Goal: Obtain resource: Download file/media

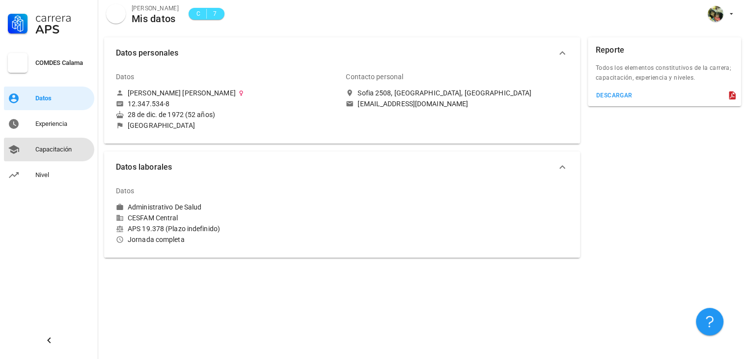
click at [51, 147] on div "Capacitación" at bounding box center [62, 149] width 55 height 8
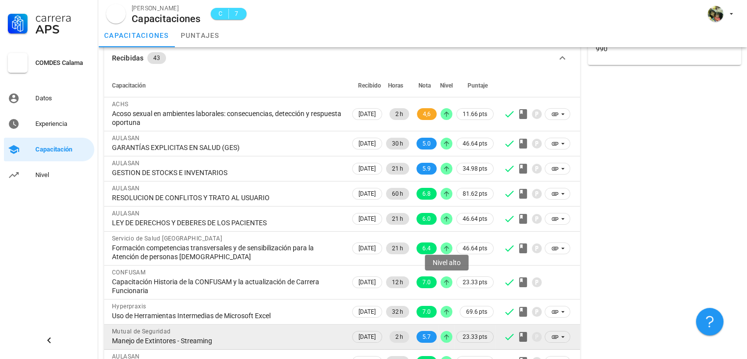
scroll to position [93, 0]
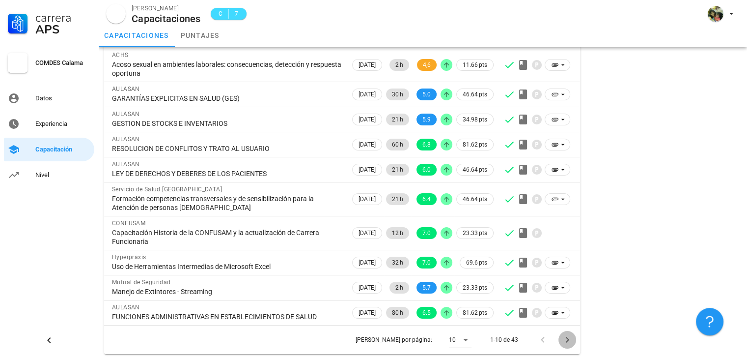
click at [566, 336] on icon "Página siguiente" at bounding box center [568, 340] width 12 height 12
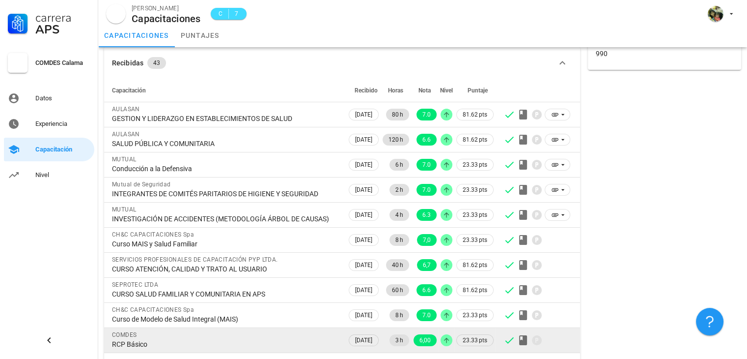
scroll to position [76, 0]
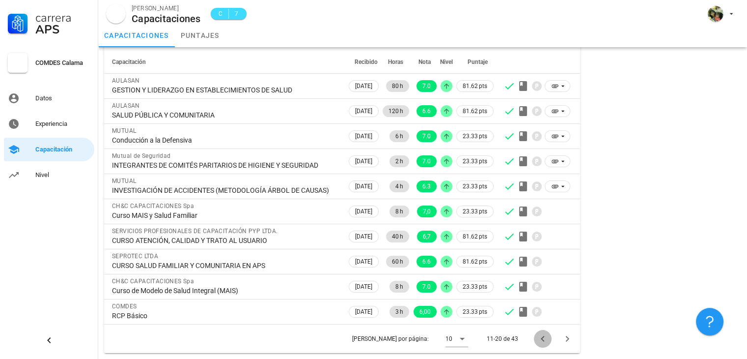
click at [543, 333] on icon "Página anterior" at bounding box center [543, 339] width 12 height 12
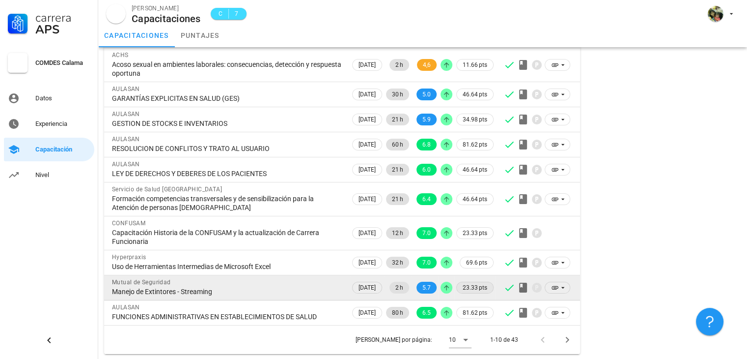
scroll to position [0, 0]
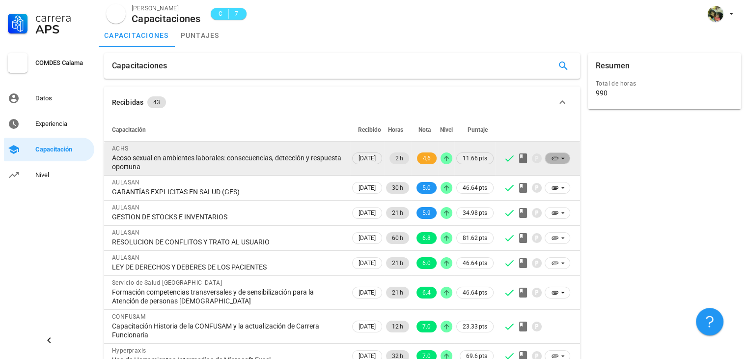
click at [562, 155] on icon at bounding box center [563, 158] width 8 height 8
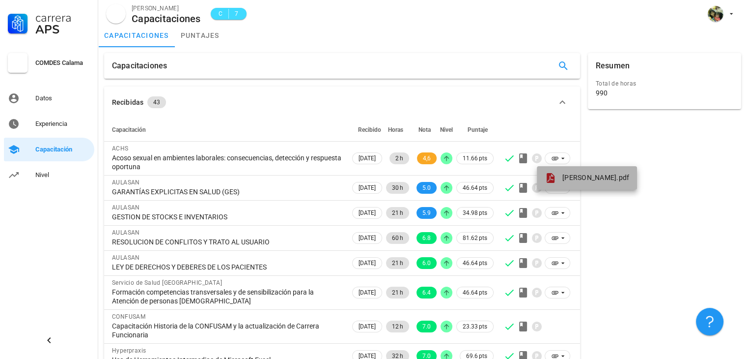
click at [574, 175] on span "[PERSON_NAME].pdf" at bounding box center [596, 177] width 67 height 8
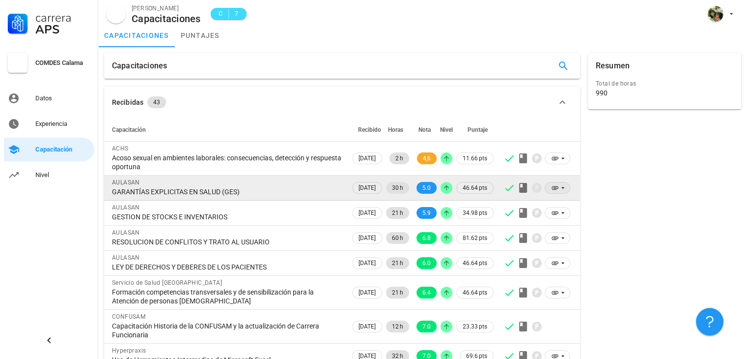
click at [561, 187] on icon at bounding box center [563, 188] width 8 height 8
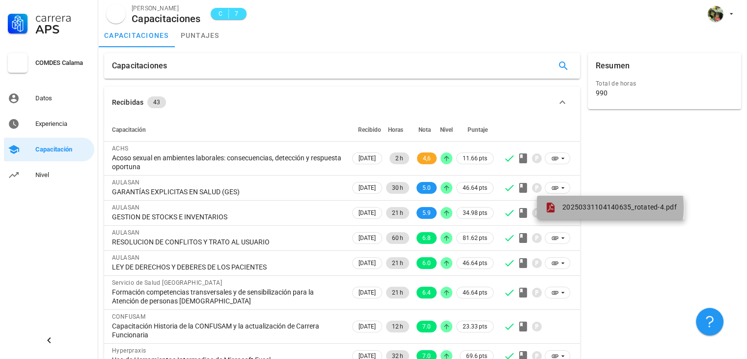
click at [567, 207] on span "20250331104140635_rotated-4.pdf" at bounding box center [620, 207] width 115 height 8
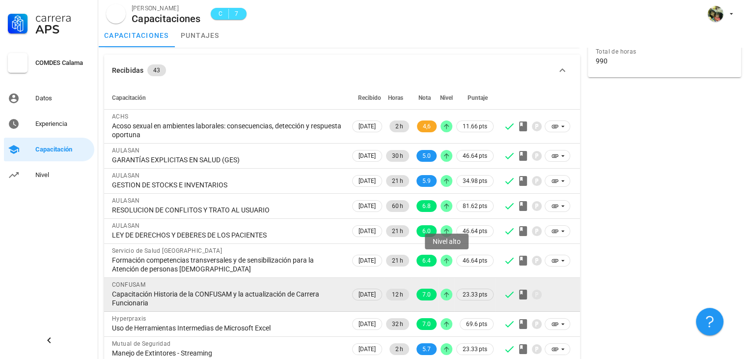
scroll to position [49, 0]
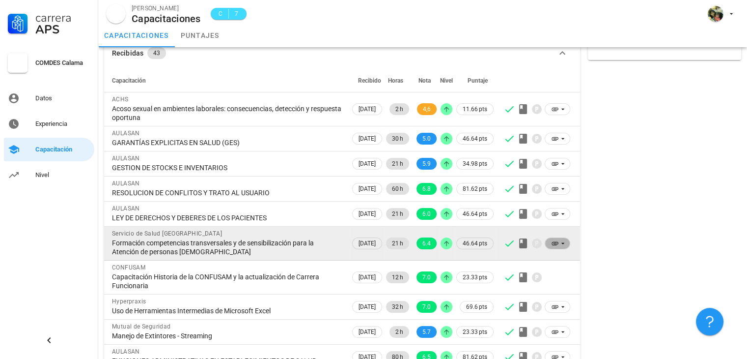
click at [562, 242] on icon at bounding box center [563, 243] width 8 height 8
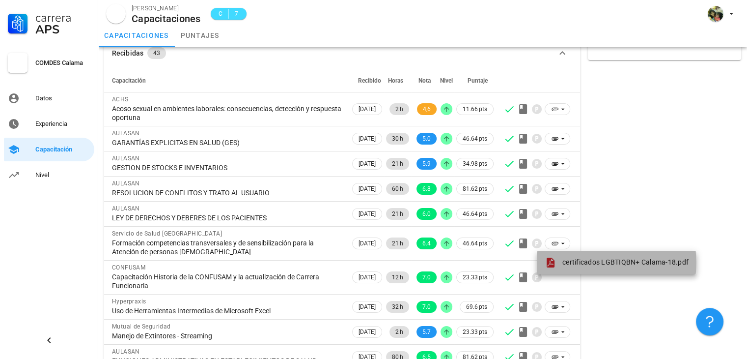
click at [570, 260] on span "certificados LGBTIQBN+ Calama-18.pdf" at bounding box center [626, 262] width 126 height 8
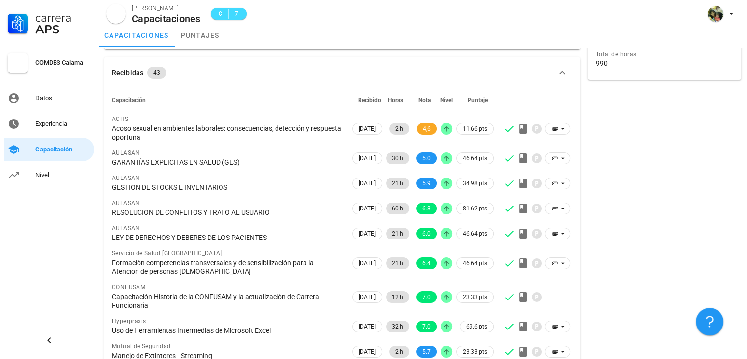
scroll to position [0, 0]
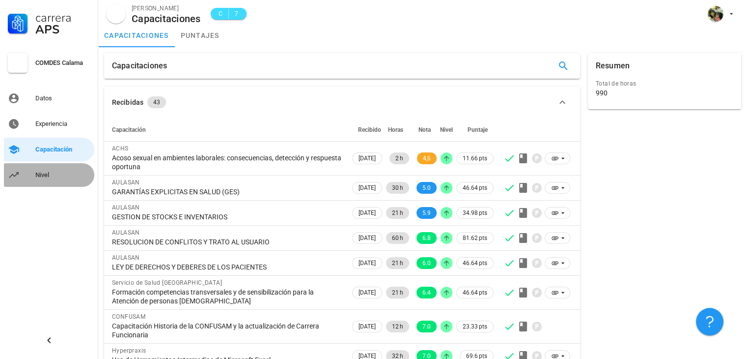
click at [41, 170] on div "Nivel" at bounding box center [62, 175] width 55 height 16
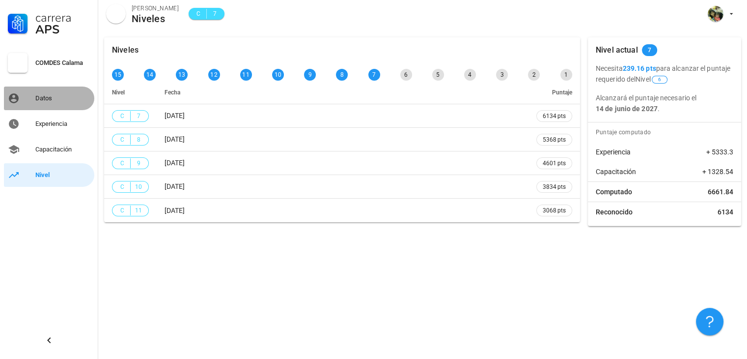
click at [39, 98] on div "Datos" at bounding box center [62, 98] width 55 height 8
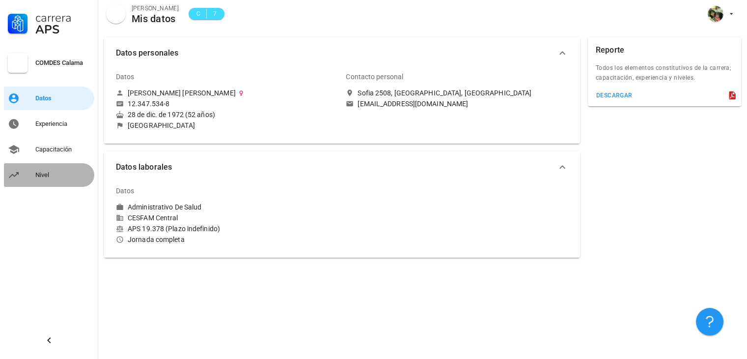
click at [37, 172] on div "Nivel" at bounding box center [62, 175] width 55 height 8
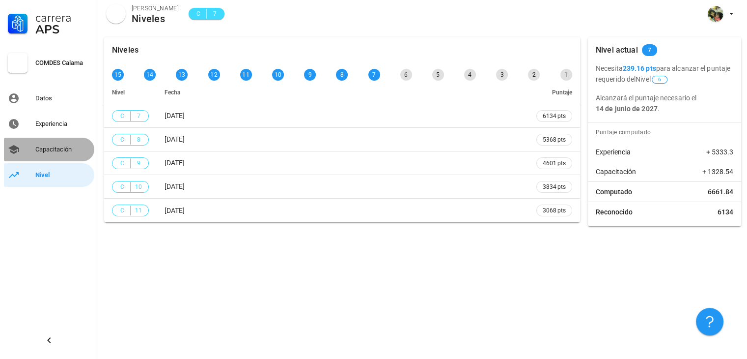
click at [45, 148] on div "Capacitación" at bounding box center [62, 149] width 55 height 8
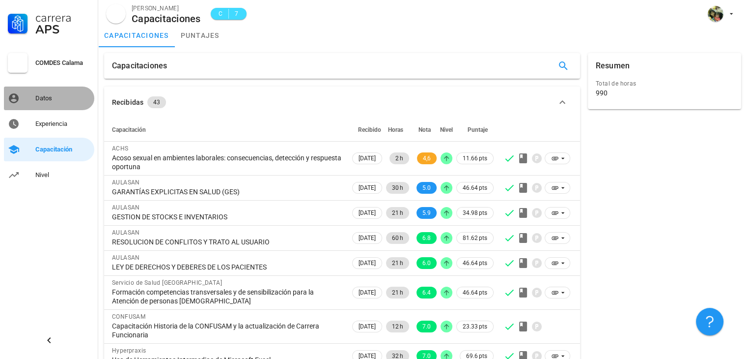
click at [34, 98] on link "Datos" at bounding box center [49, 98] width 90 height 24
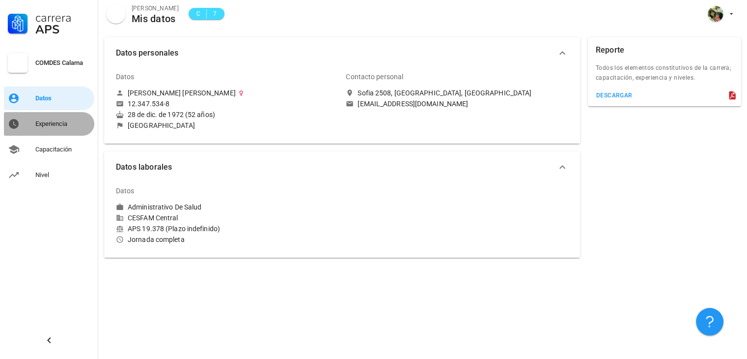
click at [43, 120] on div "Experiencia" at bounding box center [62, 124] width 55 height 8
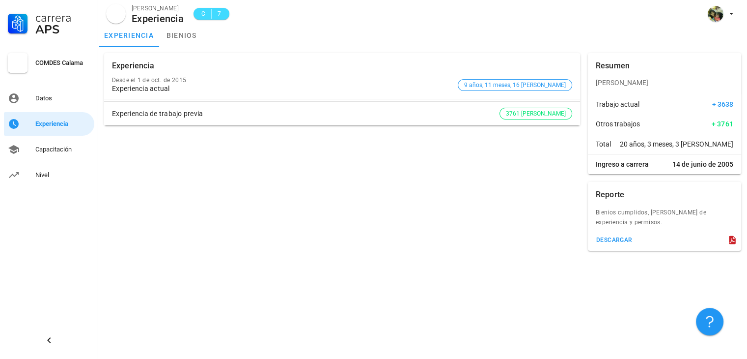
click at [509, 100] on hr at bounding box center [342, 100] width 476 height 2
click at [546, 112] on span "3761 [PERSON_NAME]" at bounding box center [536, 113] width 60 height 11
click at [136, 115] on div "Experiencia de trabajo previa" at bounding box center [306, 114] width 388 height 8
click at [132, 85] on div "Experiencia actual" at bounding box center [283, 89] width 342 height 8
click at [623, 241] on div "descargar" at bounding box center [614, 239] width 37 height 7
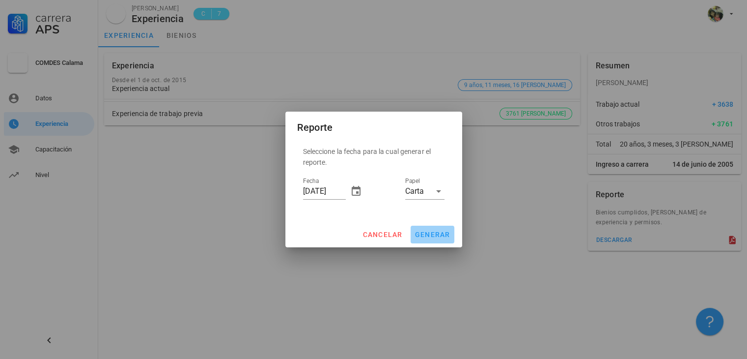
click at [432, 230] on span "generar" at bounding box center [433, 234] width 36 height 8
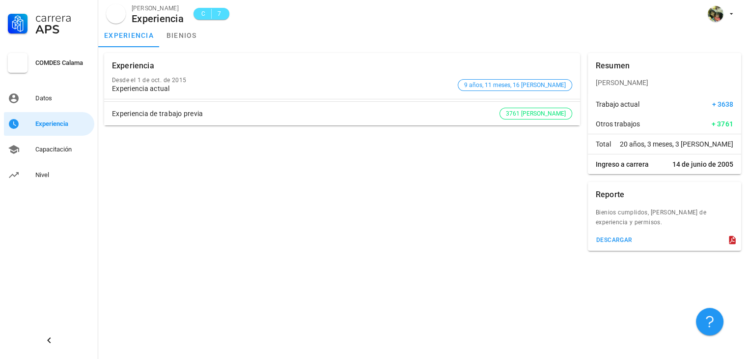
click at [204, 15] on span "C" at bounding box center [204, 14] width 8 height 10
click at [42, 97] on div "Datos" at bounding box center [62, 98] width 55 height 8
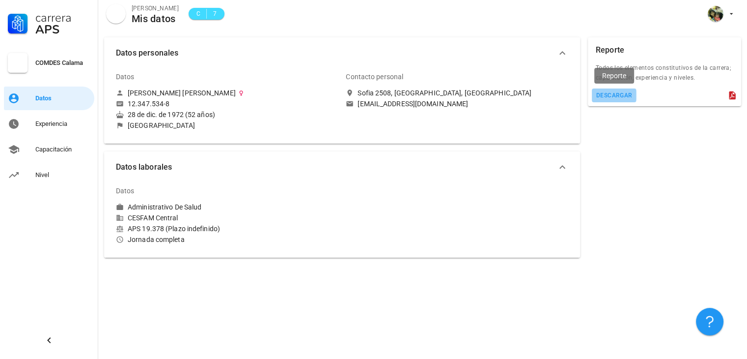
click at [612, 94] on div "descargar" at bounding box center [614, 95] width 37 height 7
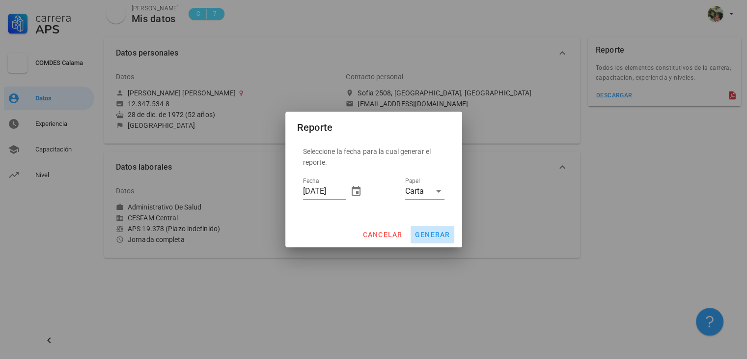
click at [424, 232] on span "generar" at bounding box center [433, 234] width 36 height 8
